Goal: Find specific page/section: Find specific page/section

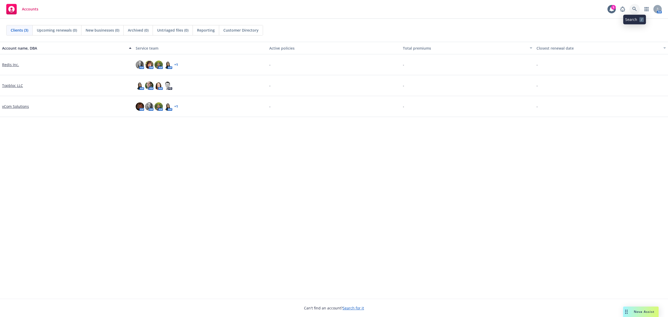
click at [635, 12] on link at bounding box center [634, 9] width 10 height 10
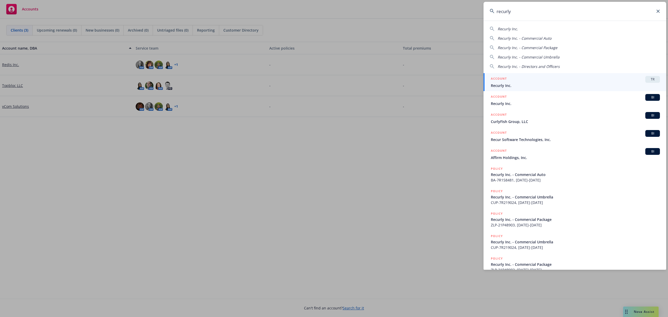
type input "recurly"
click at [531, 87] on span "Recurly Inc." at bounding box center [574, 85] width 169 height 5
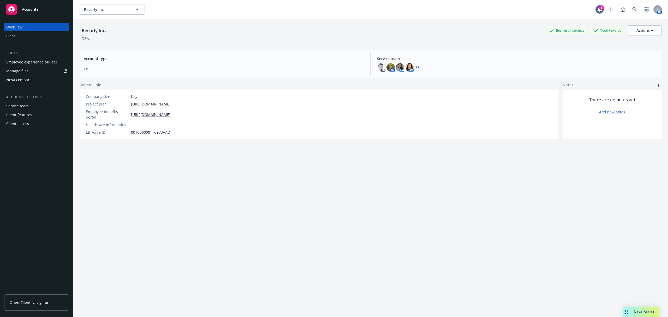
click at [40, 60] on div "Employee experience builder" at bounding box center [31, 62] width 51 height 8
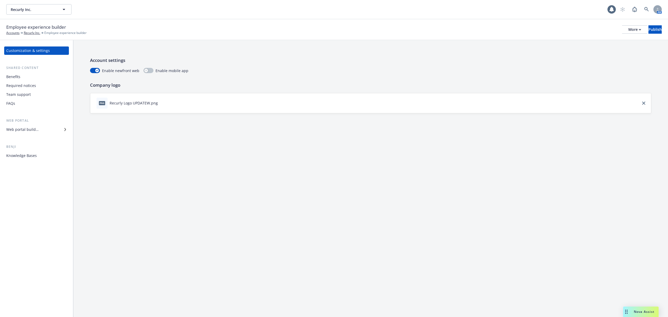
click at [20, 131] on div "Web portal builder" at bounding box center [22, 129] width 32 height 8
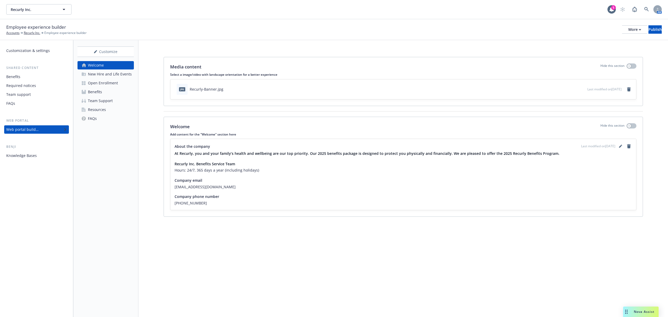
click at [106, 84] on div "Open Enrollment" at bounding box center [103, 83] width 30 height 8
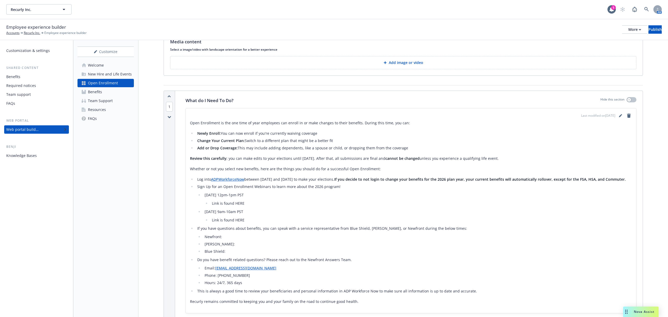
scroll to position [5, 0]
